Goal: Go to known website: Access a specific website the user already knows

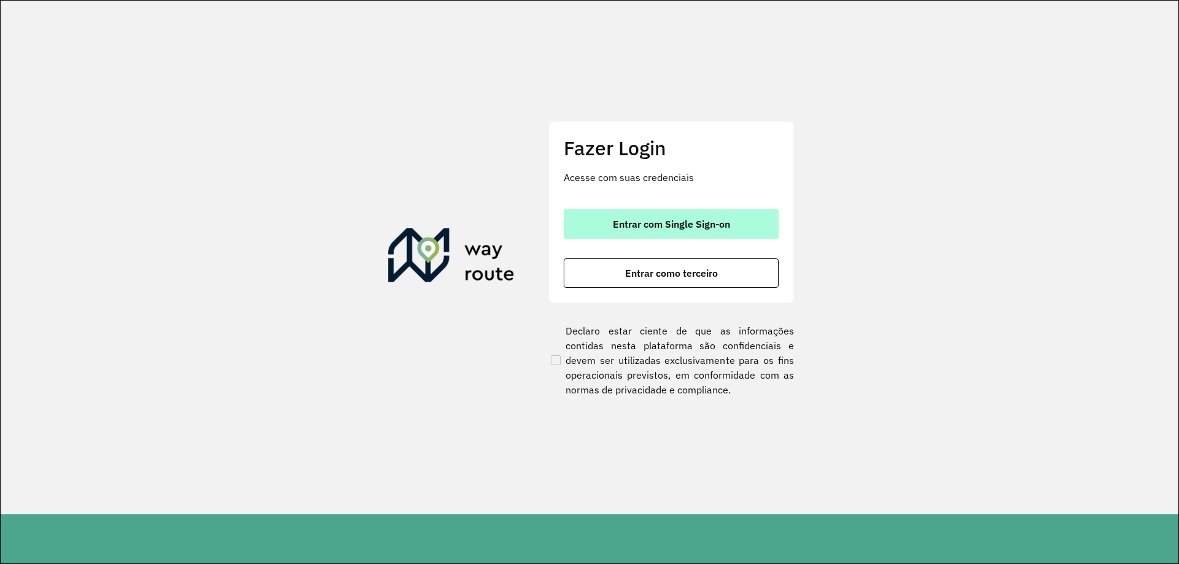
click at [716, 229] on span "Entrar com Single Sign-on" at bounding box center [671, 224] width 117 height 10
